Goal: Task Accomplishment & Management: Use online tool/utility

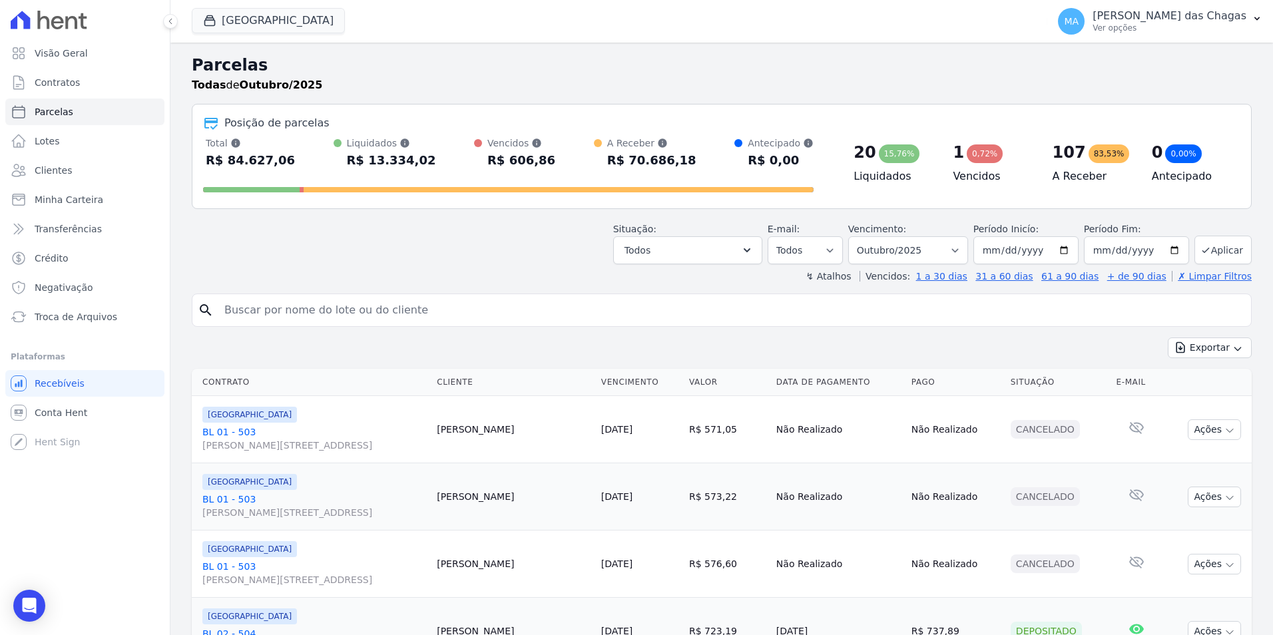
select select
click at [79, 319] on span "Troca de Arquivos" at bounding box center [76, 316] width 83 height 13
click at [75, 314] on span "Troca de Arquivos" at bounding box center [76, 316] width 83 height 13
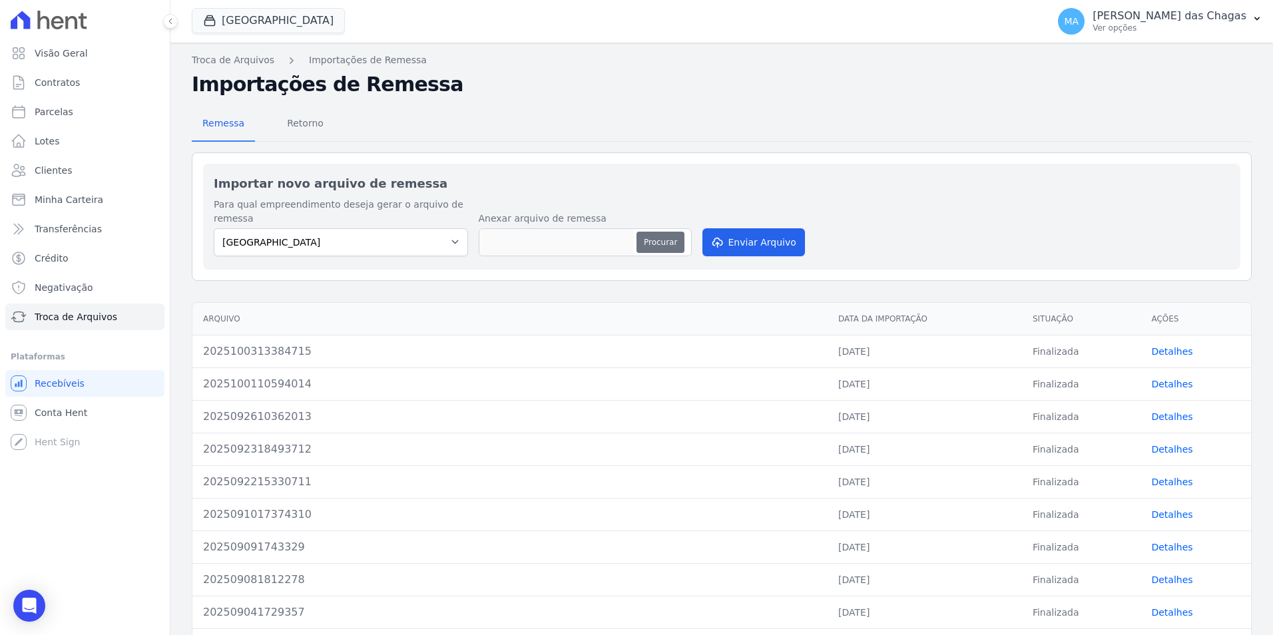
click at [651, 237] on button "Procurar" at bounding box center [660, 242] width 48 height 21
type input "2025100317592416"
click at [765, 244] on button "Enviar Arquivo" at bounding box center [753, 242] width 103 height 28
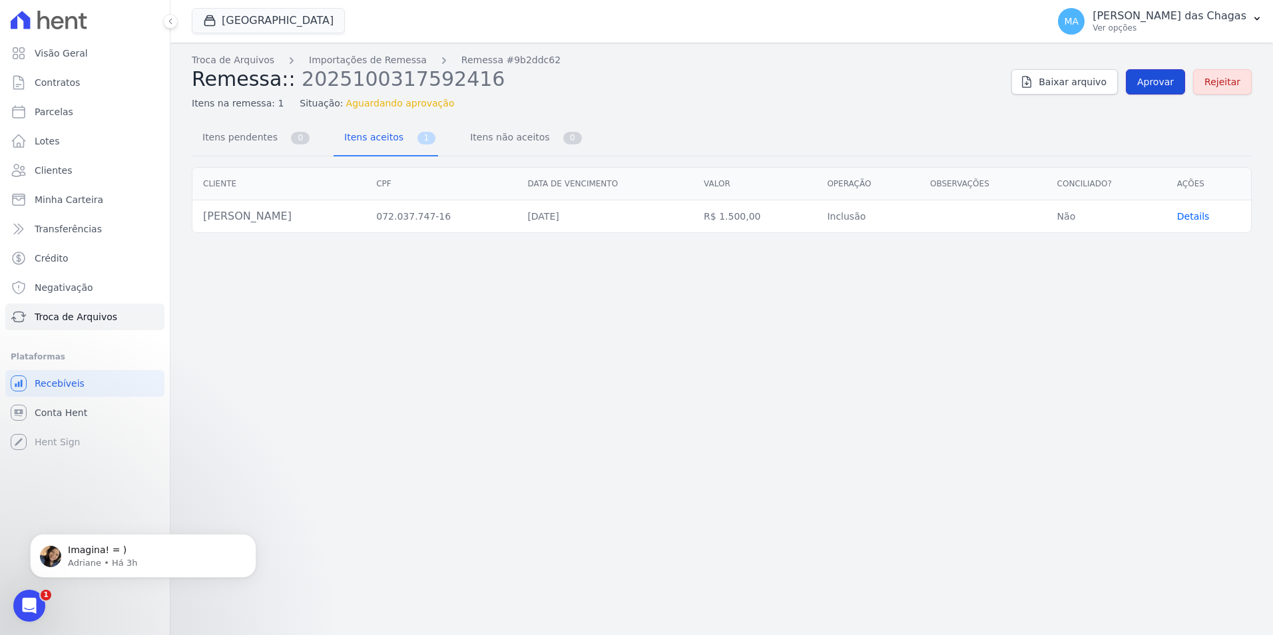
click at [1166, 83] on span "Aprovar" at bounding box center [1155, 81] width 37 height 13
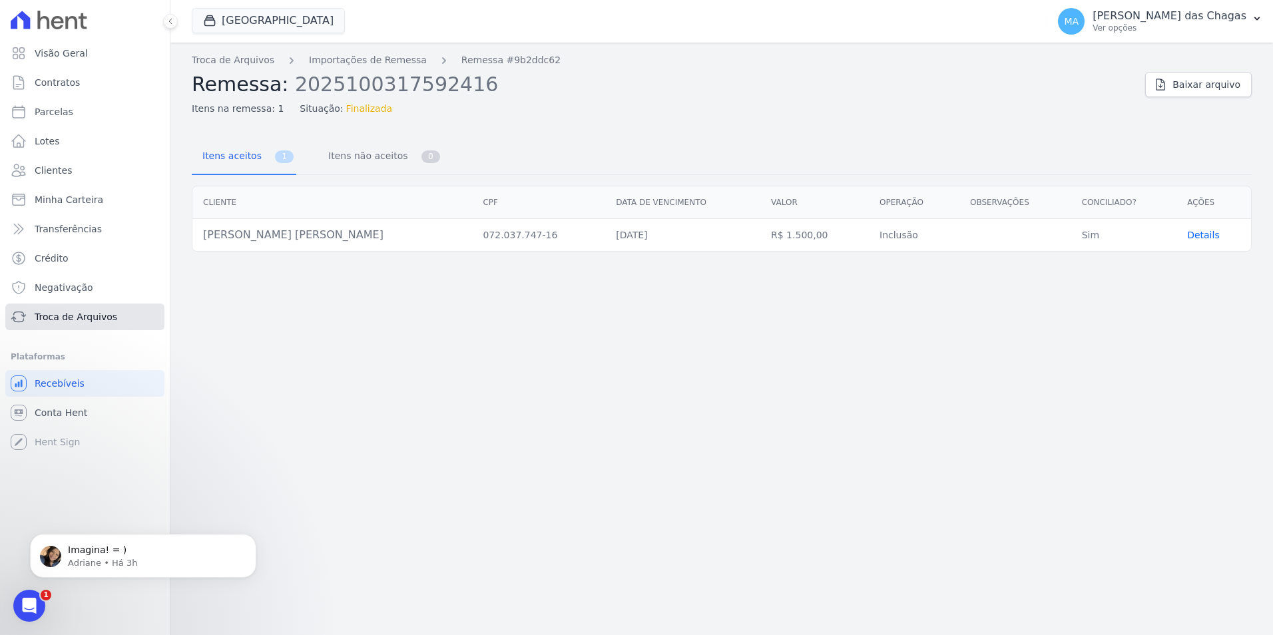
click at [101, 314] on span "Troca de Arquivos" at bounding box center [76, 316] width 83 height 13
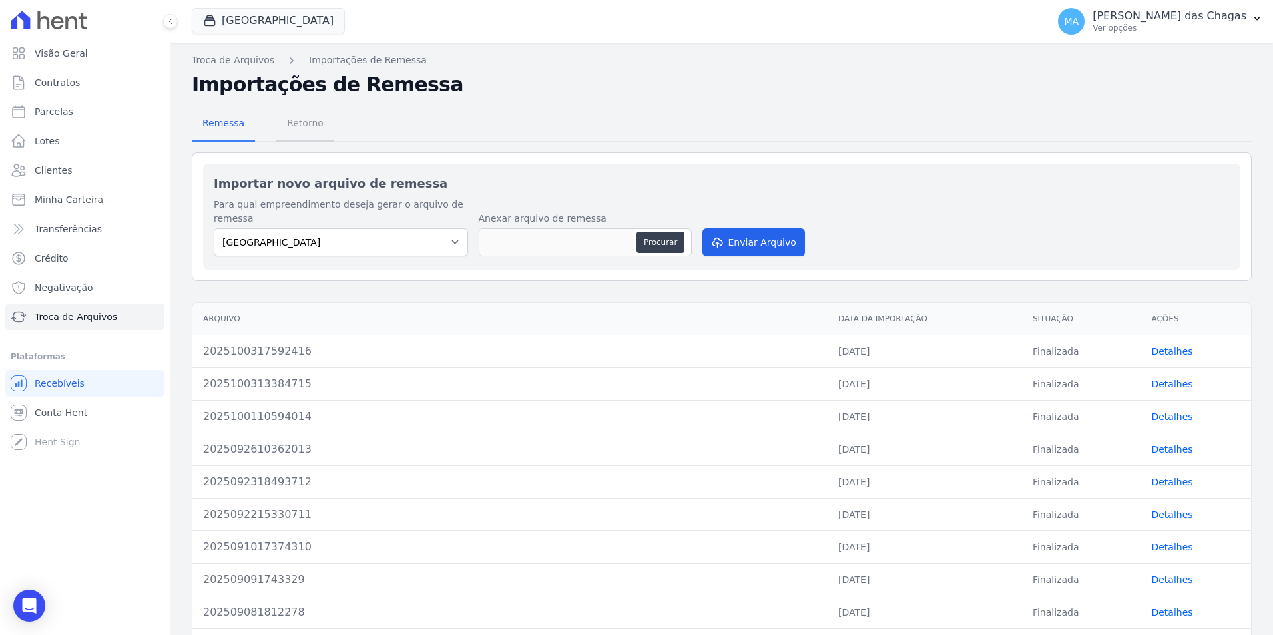
click at [296, 122] on span "Retorno" at bounding box center [305, 123] width 53 height 27
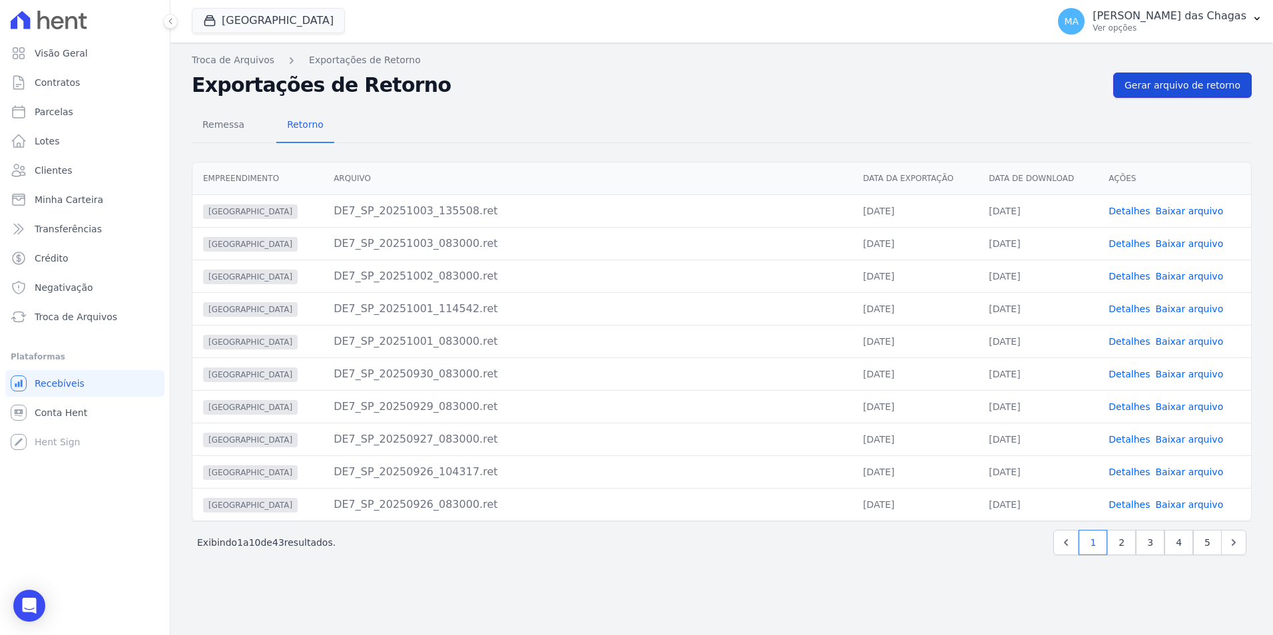
click at [1160, 82] on span "Gerar arquivo de retorno" at bounding box center [1182, 85] width 116 height 13
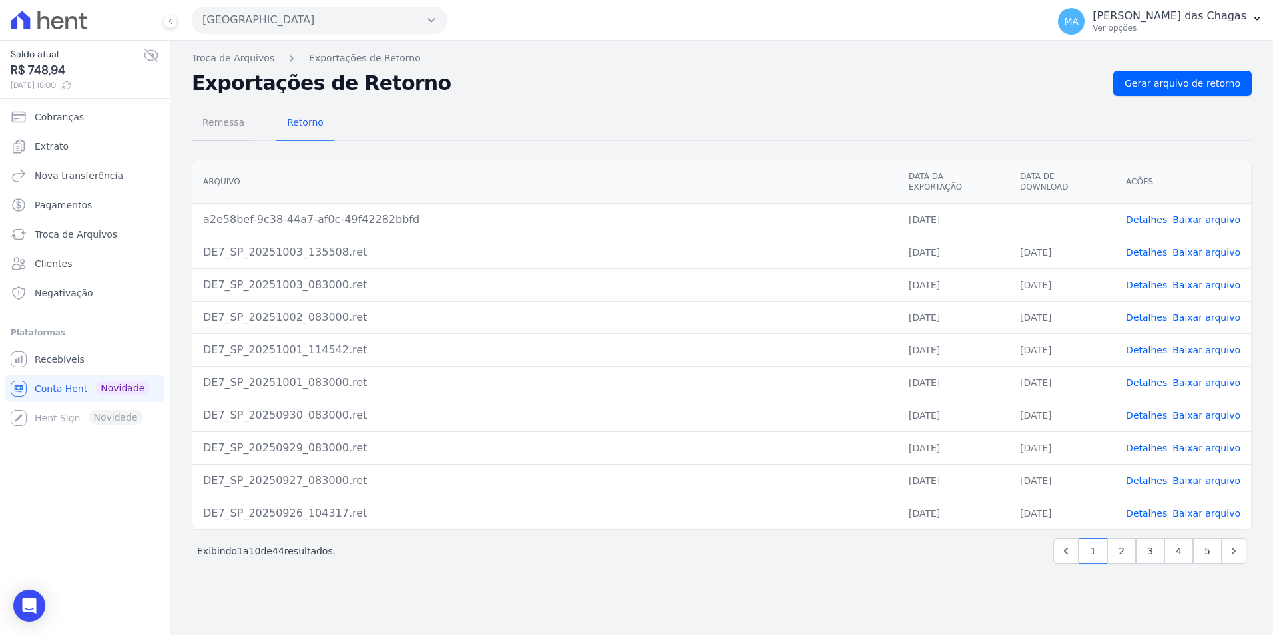
click at [223, 126] on span "Remessa" at bounding box center [223, 122] width 58 height 27
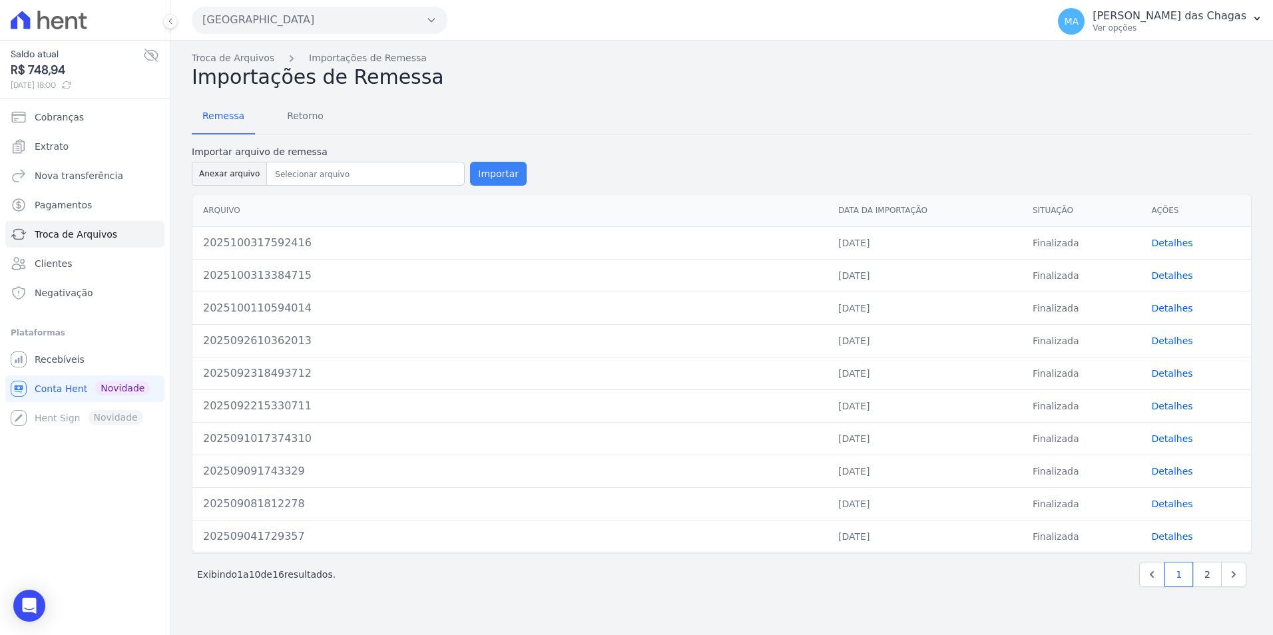
click at [479, 164] on button "Importar" at bounding box center [498, 174] width 57 height 24
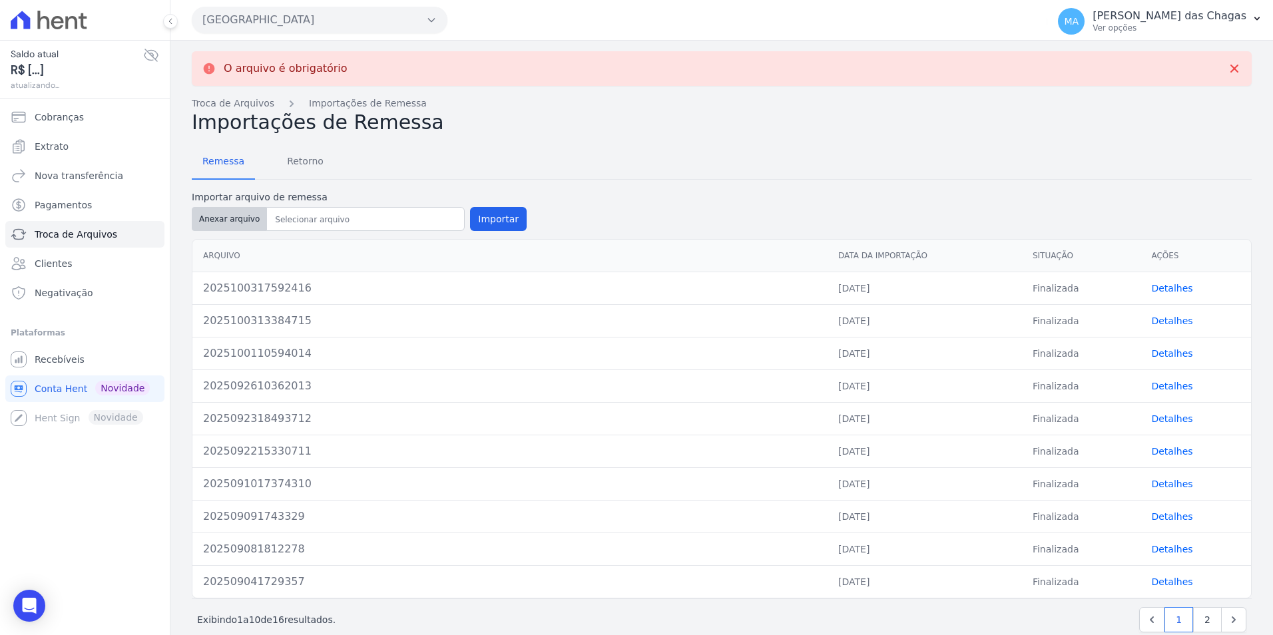
click at [240, 218] on button "Anexar arquivo" at bounding box center [229, 219] width 75 height 24
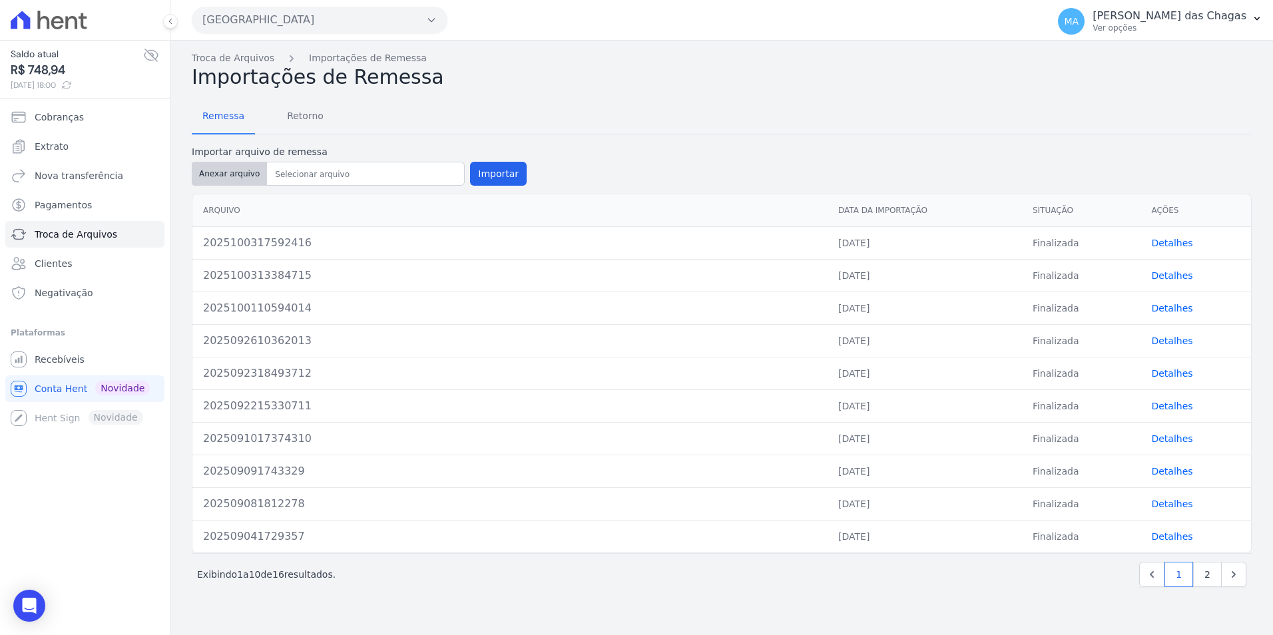
type input "2025100318023917"
click at [479, 175] on button "Importar" at bounding box center [498, 174] width 57 height 24
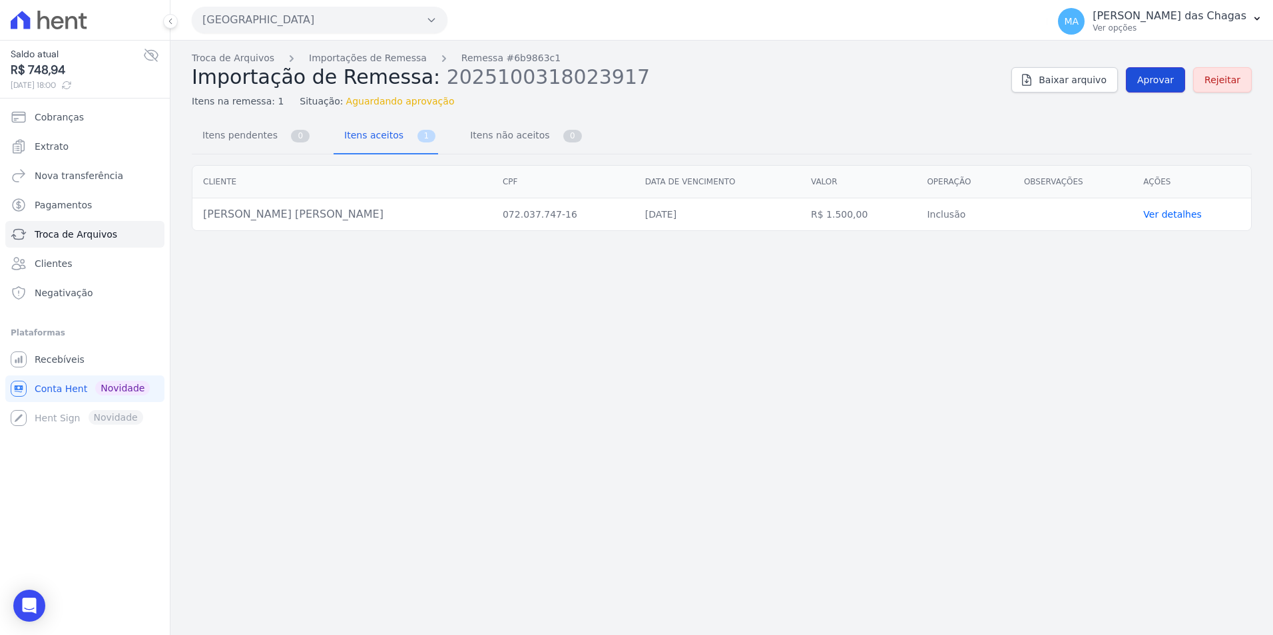
click at [1161, 77] on span "Aprovar" at bounding box center [1155, 79] width 37 height 13
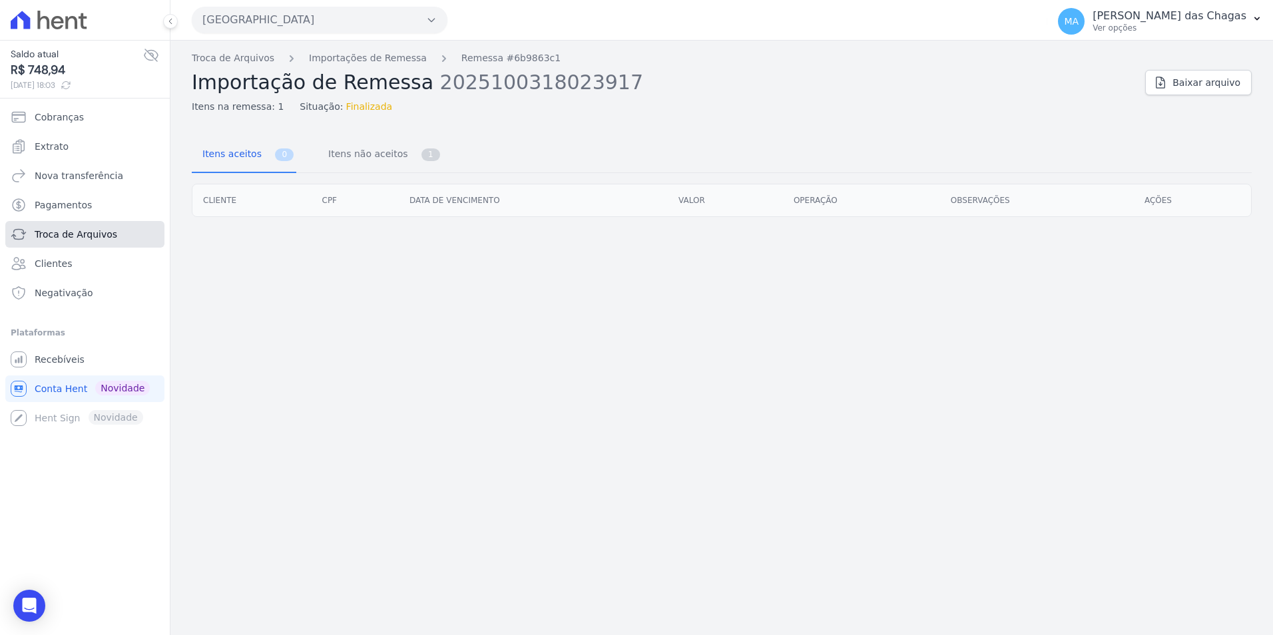
click at [96, 224] on link "Troca de Arquivos" at bounding box center [84, 234] width 159 height 27
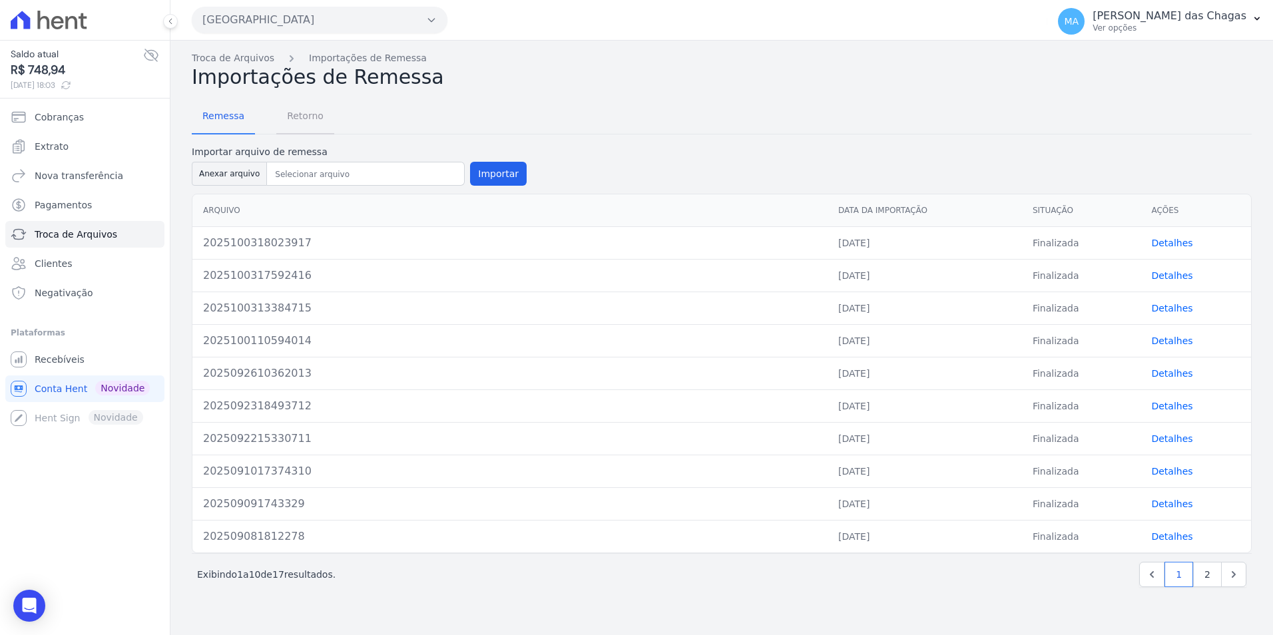
click at [300, 112] on span "Retorno" at bounding box center [305, 116] width 53 height 27
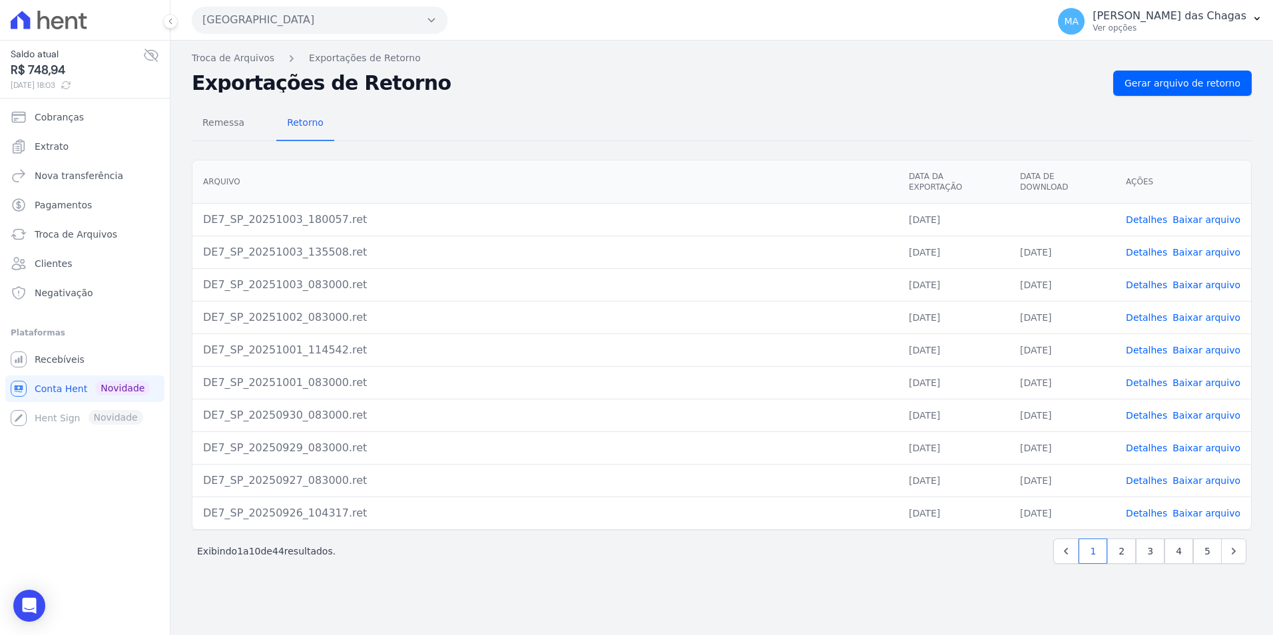
click at [1189, 214] on link "Baixar arquivo" at bounding box center [1206, 219] width 68 height 11
